Goal: Information Seeking & Learning: Learn about a topic

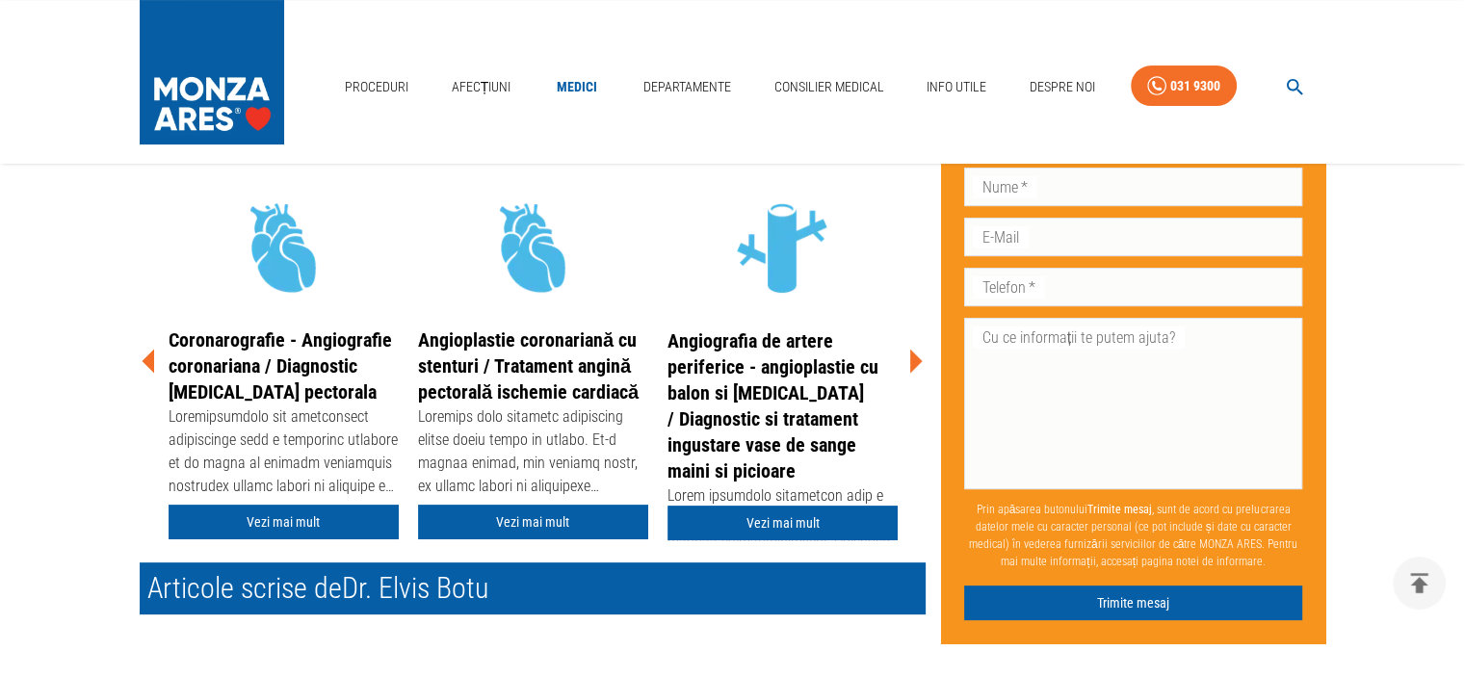
scroll to position [482, 0]
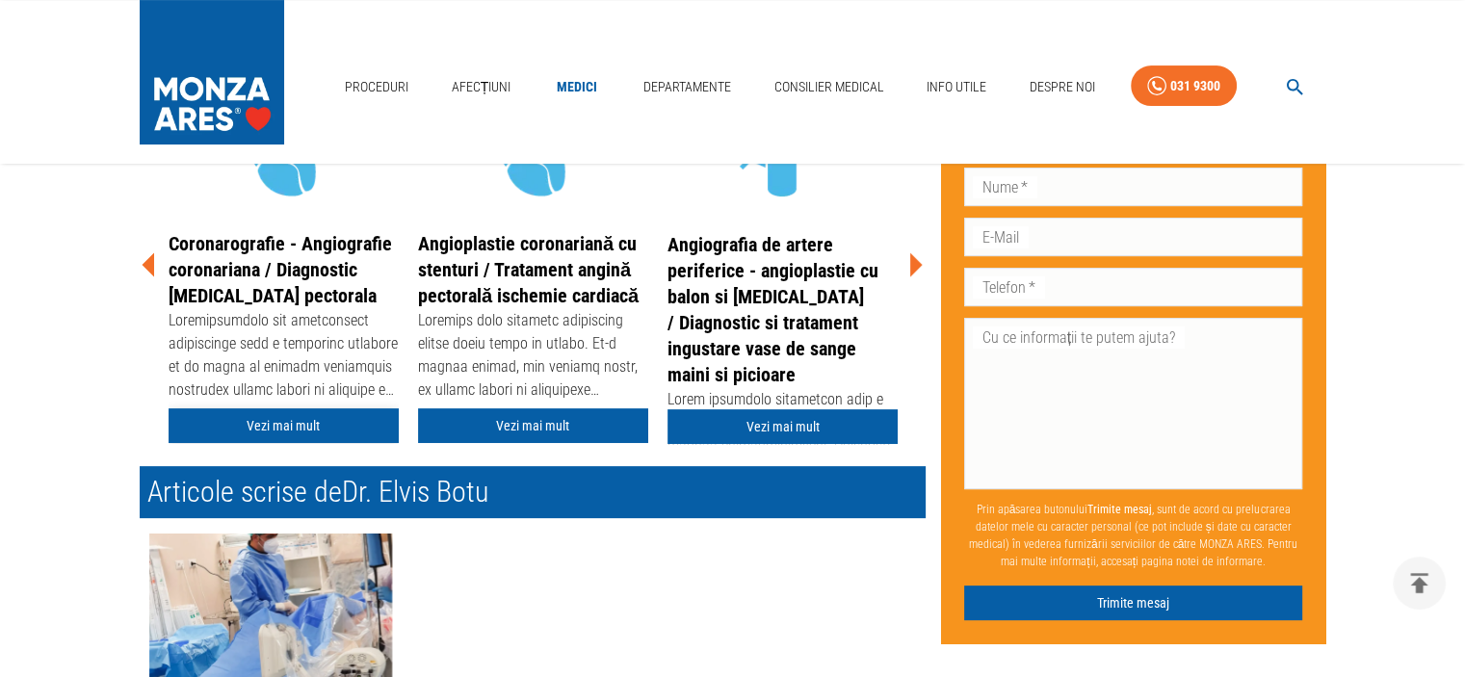
click at [274, 425] on link "Vezi mai mult" at bounding box center [284, 426] width 230 height 36
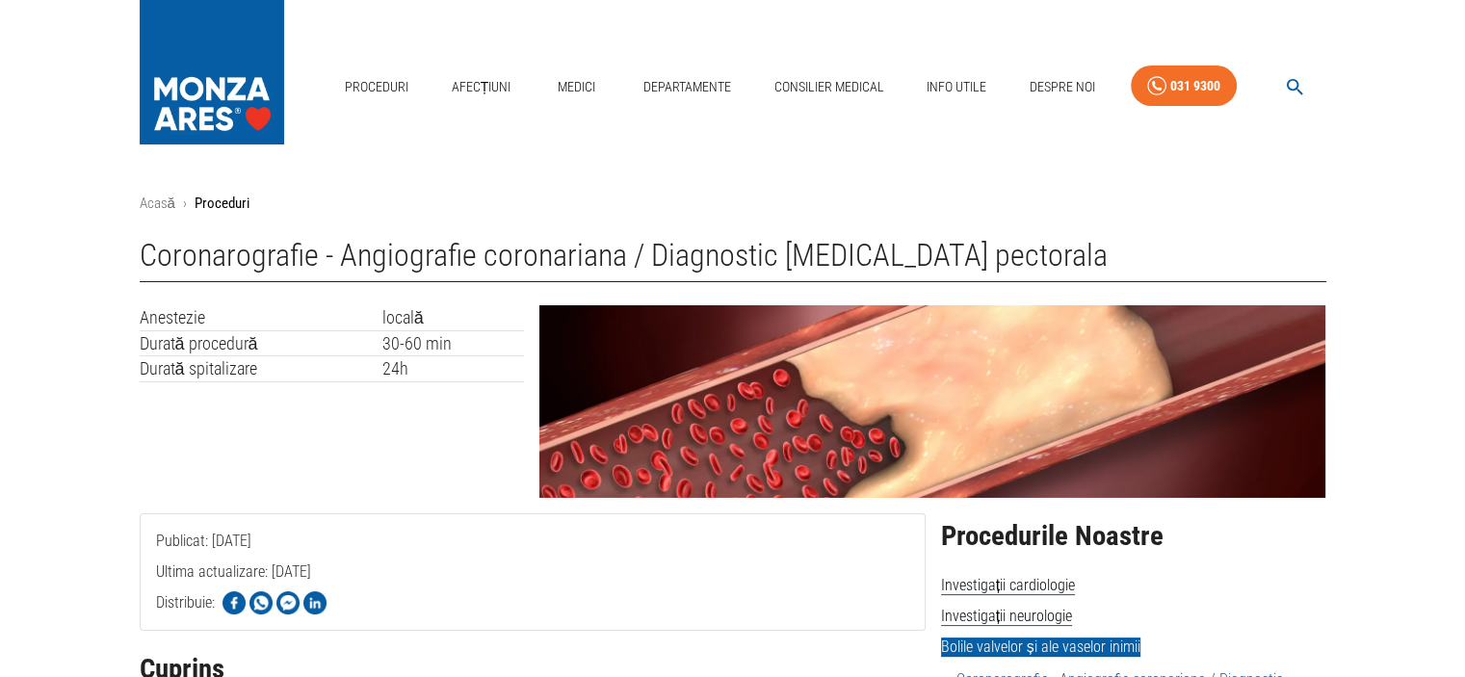
scroll to position [482, 0]
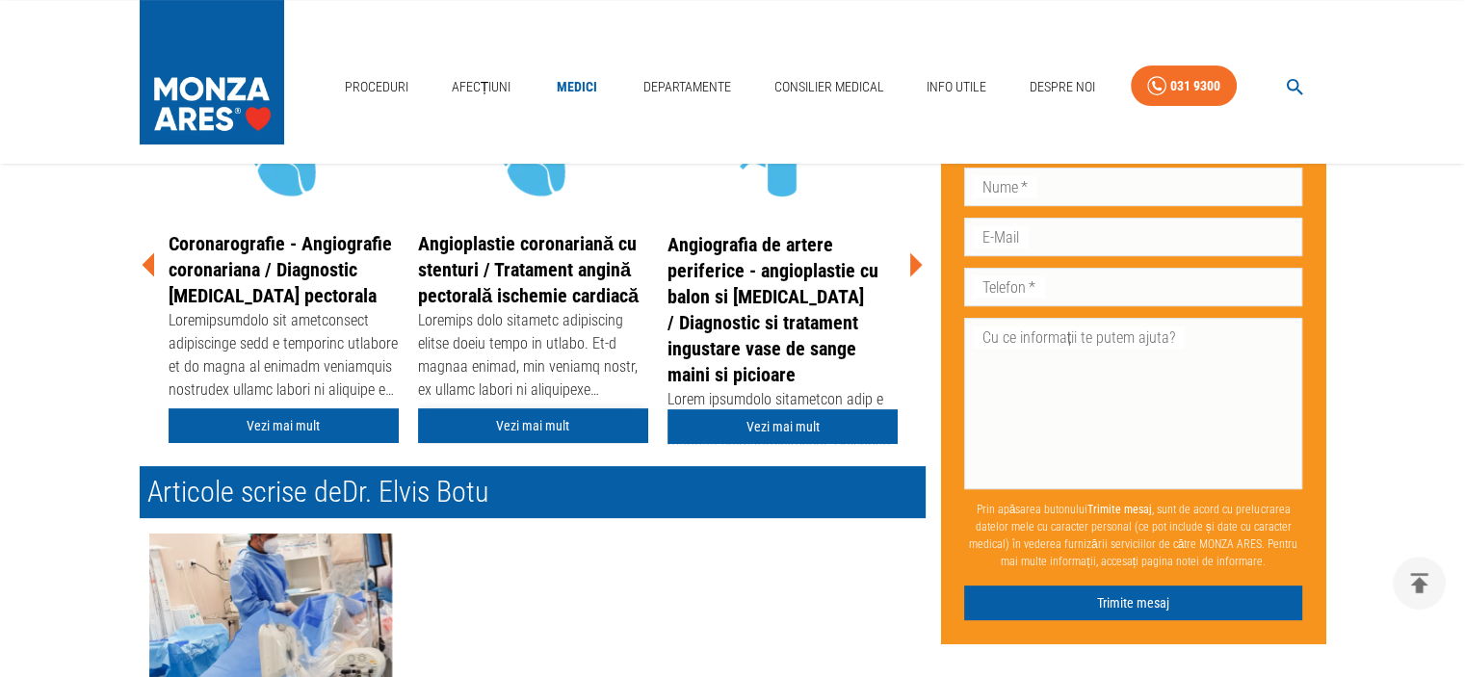
click at [556, 419] on link "Vezi mai mult" at bounding box center [533, 426] width 230 height 36
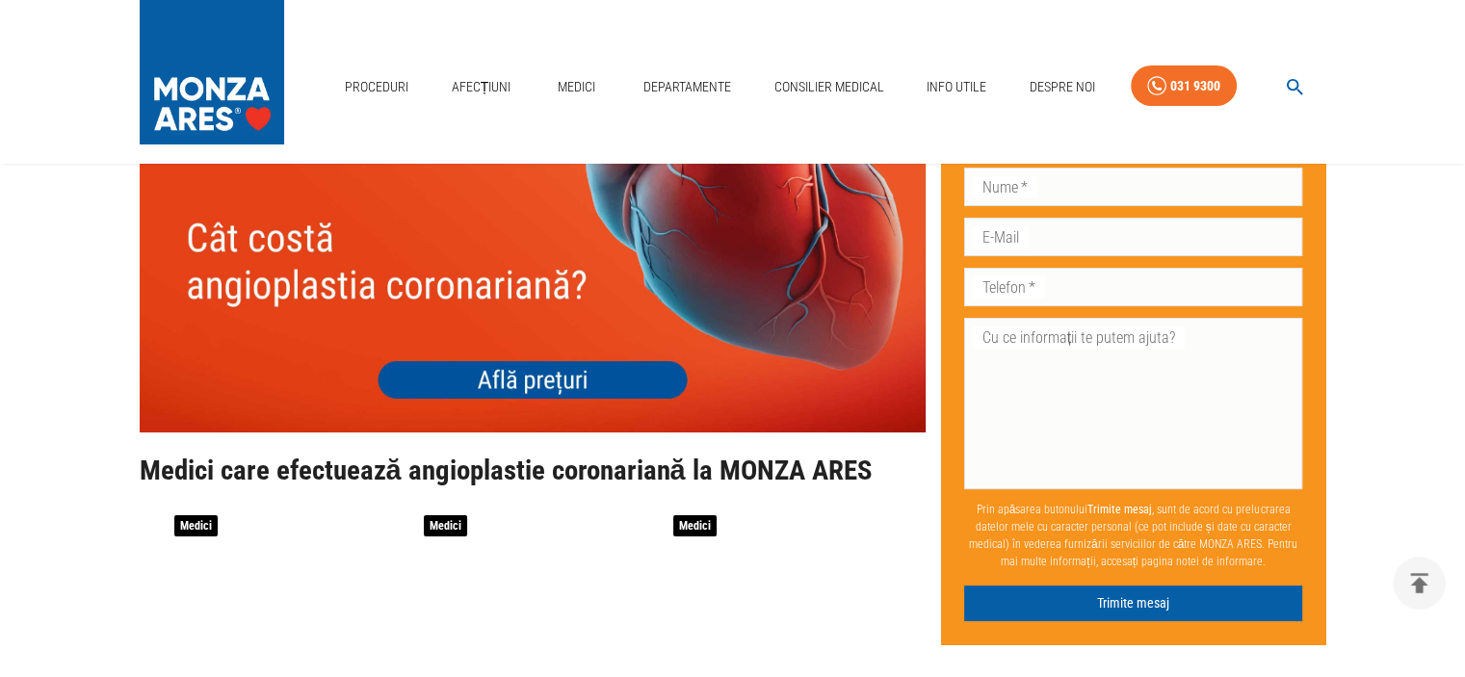
scroll to position [7225, 0]
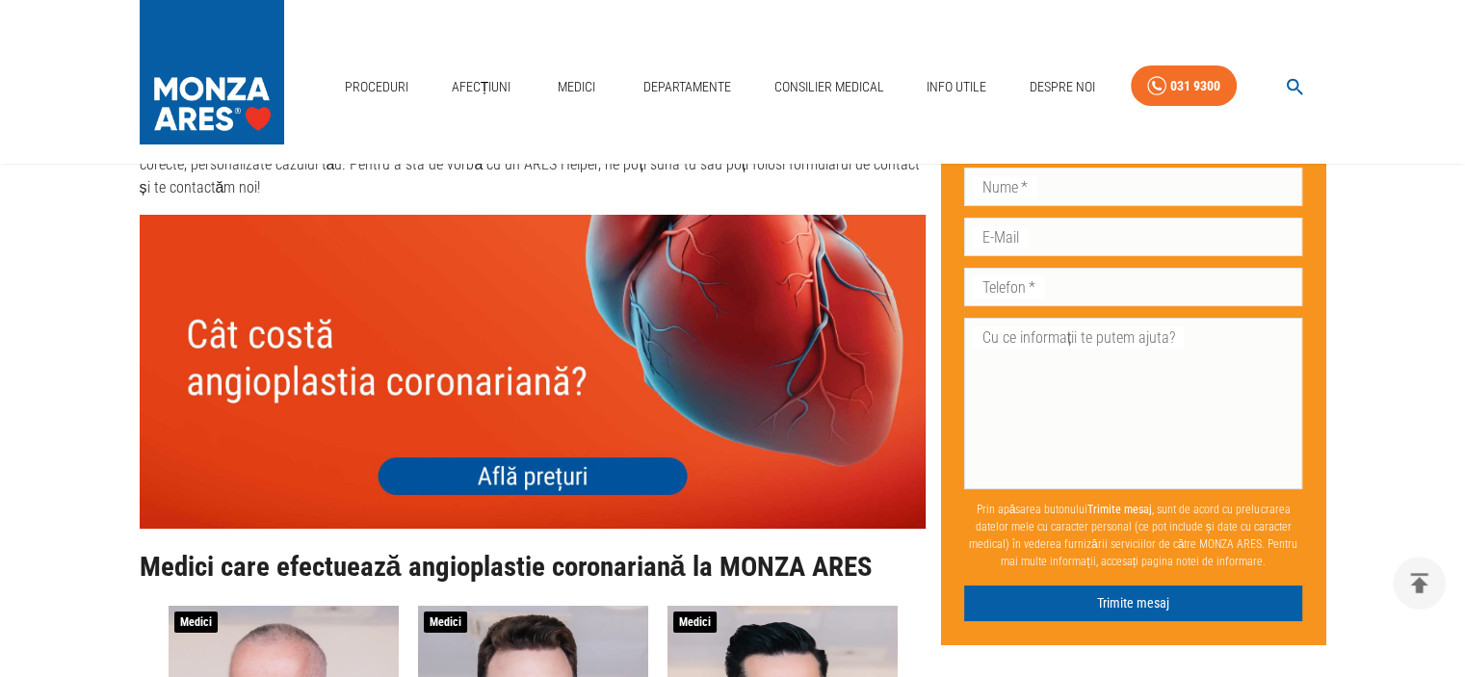
click at [561, 427] on img at bounding box center [533, 372] width 786 height 314
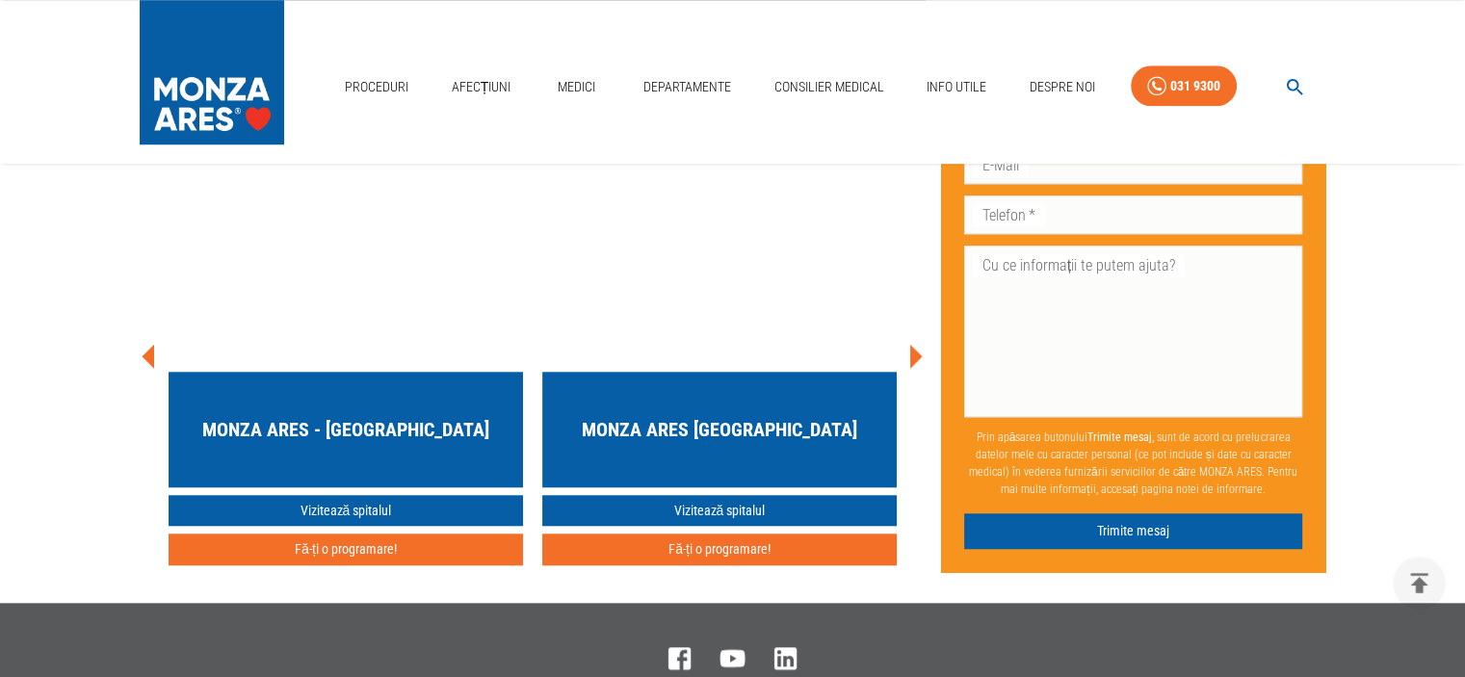
scroll to position [9241, 0]
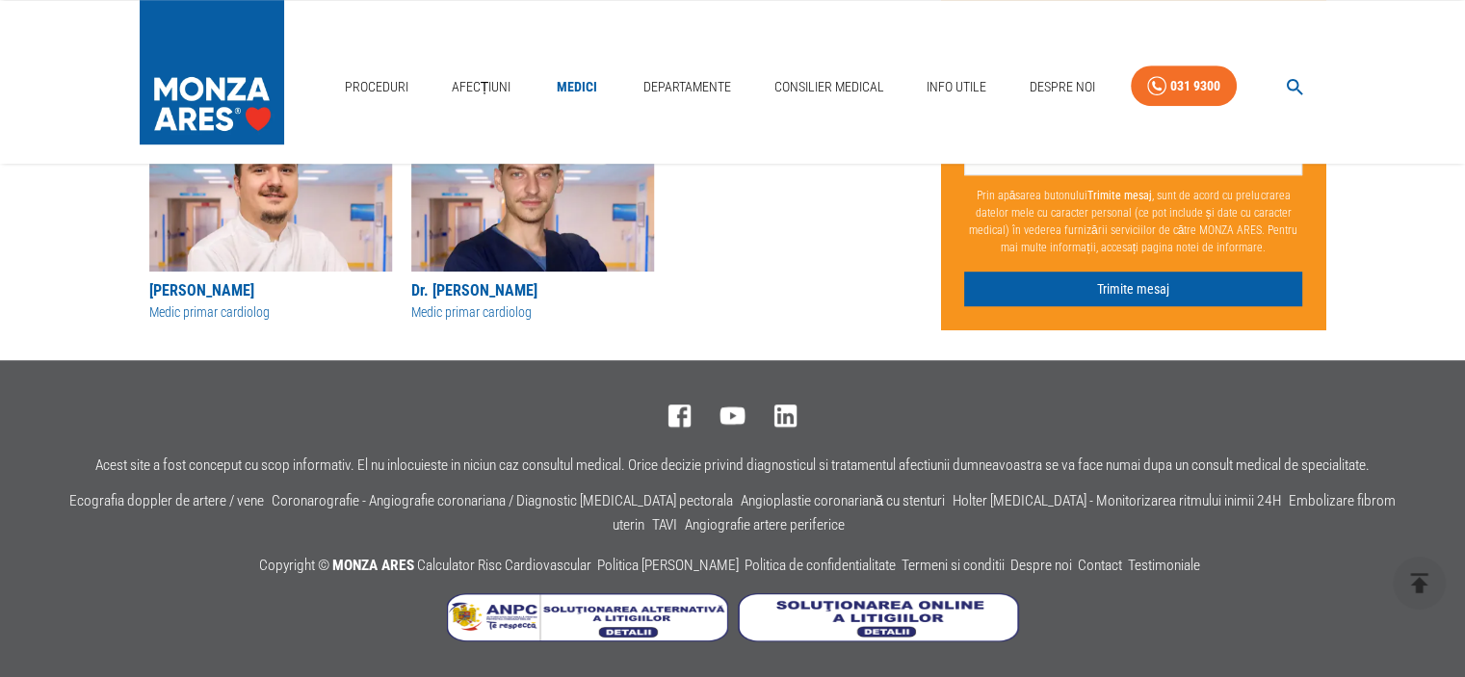
scroll to position [482, 0]
